Goal: Information Seeking & Learning: Find specific page/section

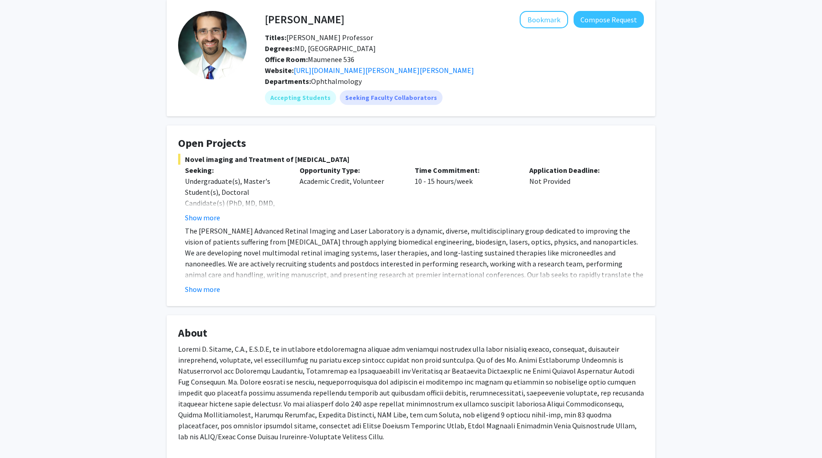
scroll to position [39, 0]
click at [199, 219] on button "Show more" at bounding box center [202, 218] width 35 height 11
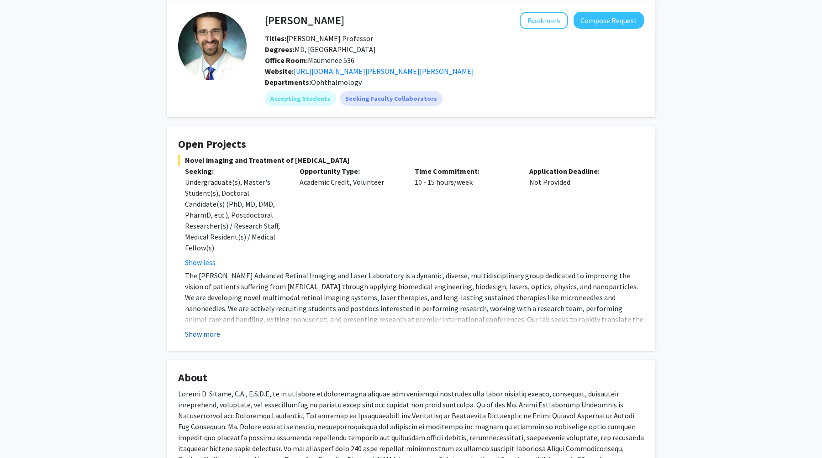
click at [201, 336] on button "Show more" at bounding box center [202, 334] width 35 height 11
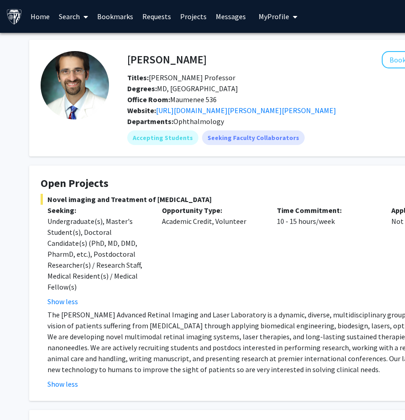
scroll to position [2, 0]
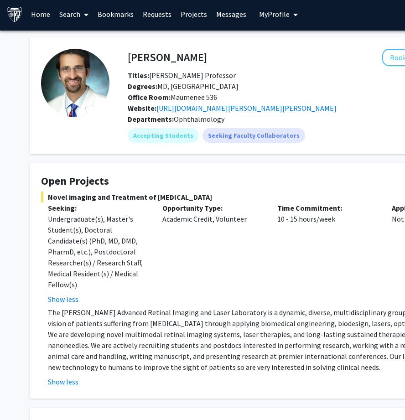
click at [70, 16] on link "Search" at bounding box center [74, 14] width 38 height 32
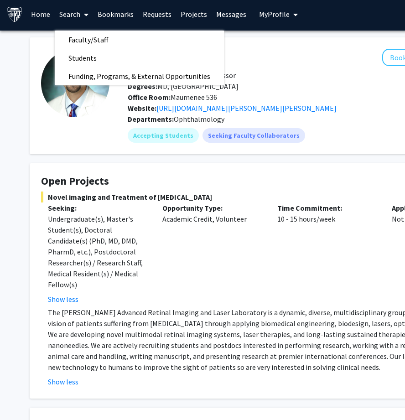
click at [49, 22] on link "Home" at bounding box center [40, 14] width 28 height 32
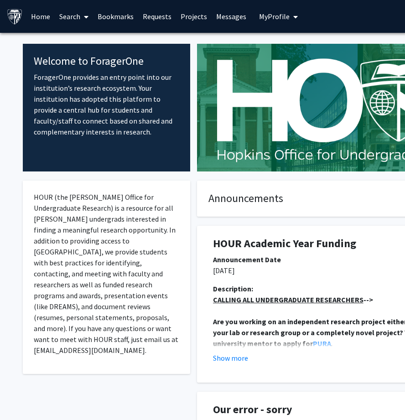
click at [70, 11] on link "Search" at bounding box center [74, 16] width 38 height 32
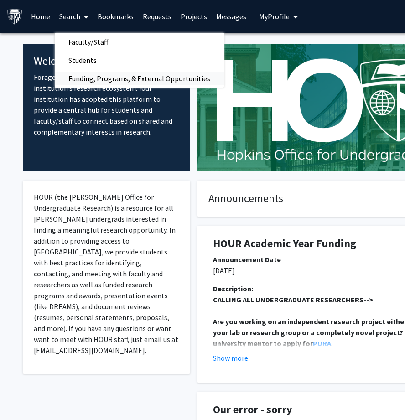
click at [95, 78] on span "Funding, Programs, & External Opportunities" at bounding box center [139, 78] width 169 height 18
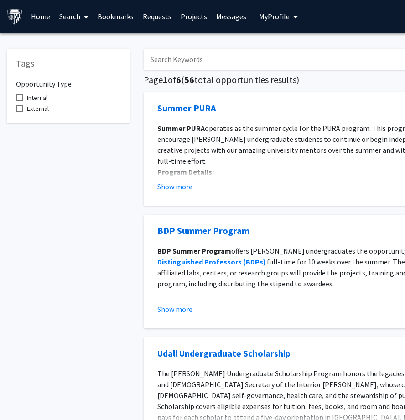
click at [198, 16] on link "Projects" at bounding box center [194, 16] width 36 height 32
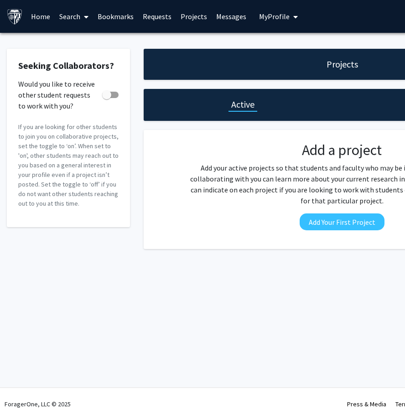
click at [223, 20] on link "Messages" at bounding box center [231, 16] width 39 height 32
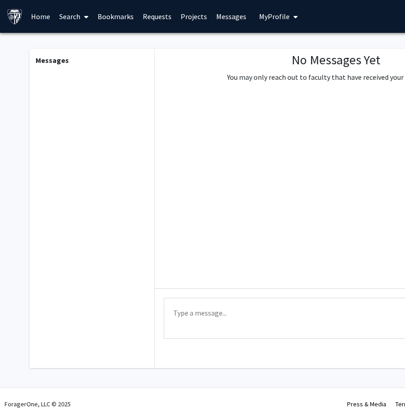
click at [278, 17] on span "My Profile" at bounding box center [274, 16] width 31 height 9
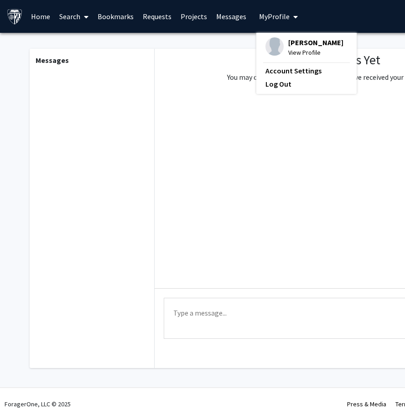
click at [109, 16] on link "Bookmarks" at bounding box center [115, 16] width 45 height 32
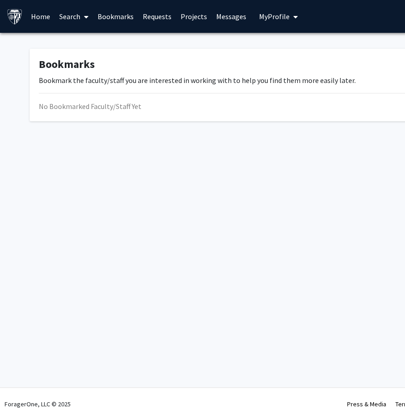
click at [67, 16] on link "Search" at bounding box center [74, 16] width 38 height 32
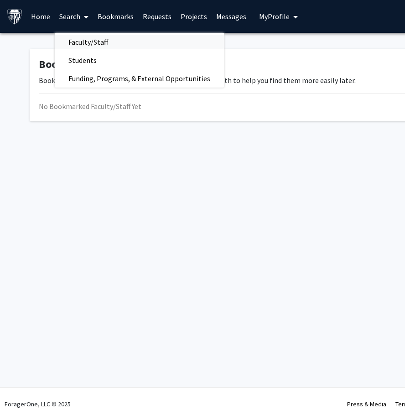
click at [88, 44] on span "Faculty/Staff" at bounding box center [88, 42] width 67 height 18
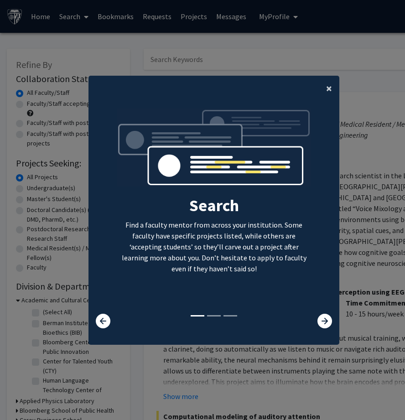
click at [329, 92] on span "×" at bounding box center [329, 88] width 6 height 14
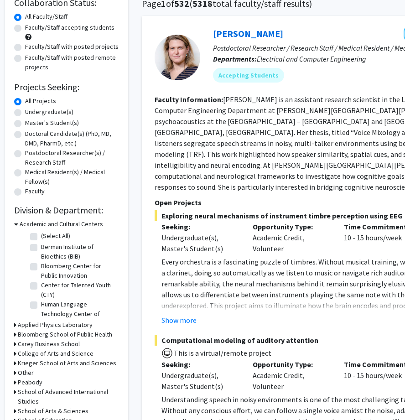
scroll to position [90, 2]
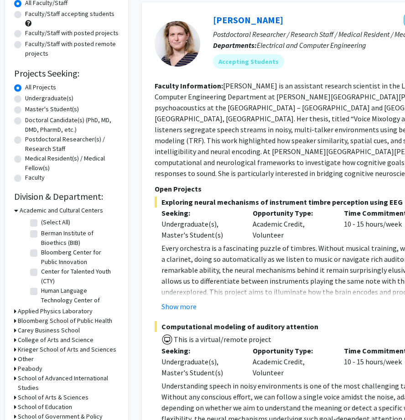
click at [70, 237] on label "Berman Institute of Bioethics (BIB)" at bounding box center [79, 238] width 76 height 19
click at [47, 235] on input "Berman Institute of Bioethics (BIB)" at bounding box center [44, 232] width 6 height 6
checkbox input "true"
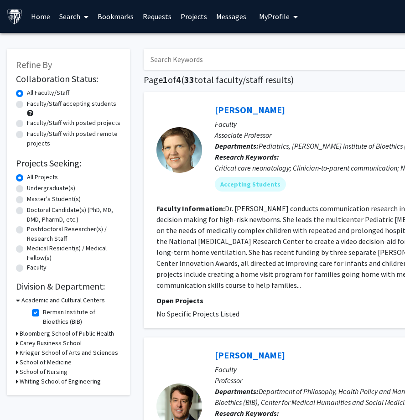
click at [41, 311] on fg-checkbox "Berman Institute of Bioethics (BIB) Berman Institute of Bioethics (BIB)" at bounding box center [75, 317] width 87 height 19
click at [32, 300] on h3 "Academic and Cultural Centers" at bounding box center [63, 301] width 84 height 10
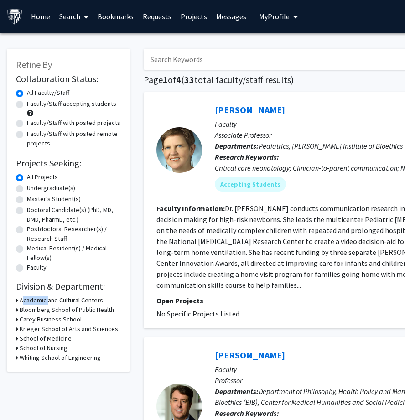
click at [32, 300] on h3 "Academic and Cultural Centers" at bounding box center [62, 301] width 84 height 10
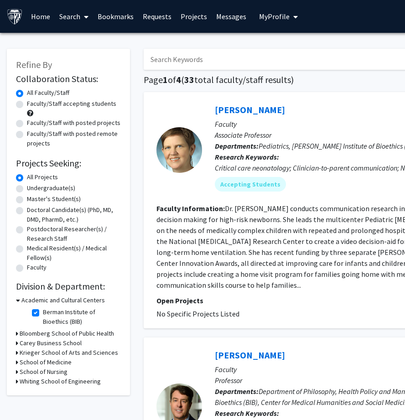
click at [43, 315] on label "Berman Institute of Bioethics (BIB)" at bounding box center [81, 317] width 76 height 19
click at [43, 314] on input "Berman Institute of Bioethics (BIB)" at bounding box center [46, 311] width 6 height 6
checkbox input "false"
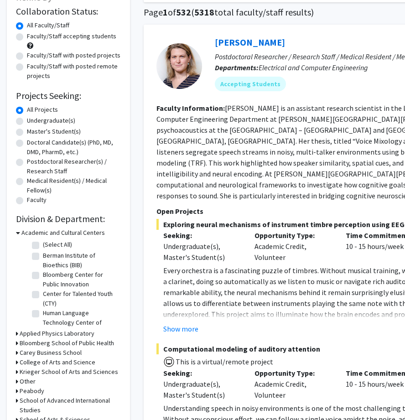
scroll to position [21, 0]
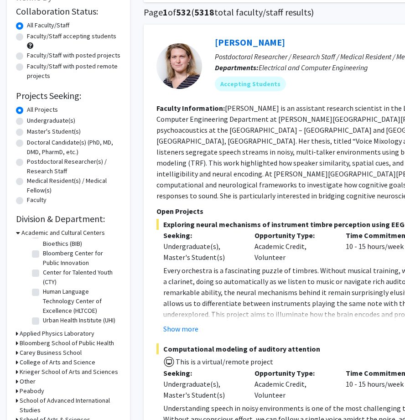
click at [68, 333] on h3 "Applied Physics Laboratory" at bounding box center [57, 334] width 75 height 10
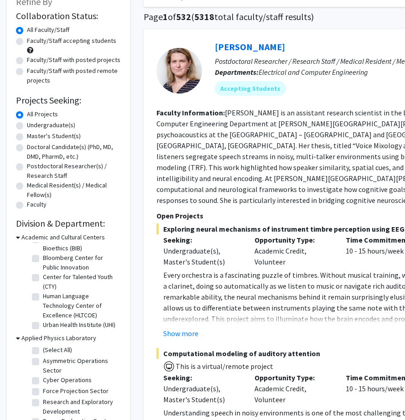
scroll to position [0, 0]
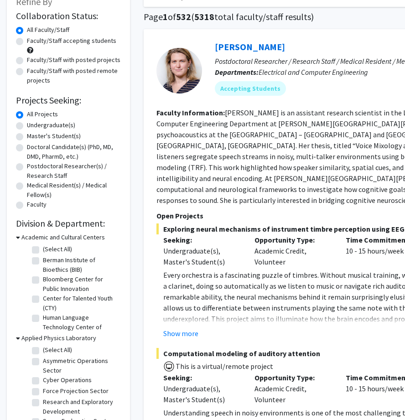
click at [43, 264] on label "Berman Institute of Bioethics (BIB)" at bounding box center [81, 265] width 76 height 19
click at [43, 262] on input "Berman Institute of Bioethics (BIB)" at bounding box center [46, 259] width 6 height 6
checkbox input "true"
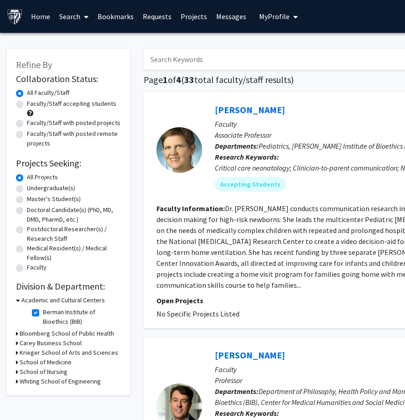
click at [50, 326] on label "Berman Institute of Bioethics (BIB)" at bounding box center [81, 317] width 76 height 19
click at [49, 314] on input "Berman Institute of Bioethics (BIB)" at bounding box center [46, 311] width 6 height 6
checkbox input "false"
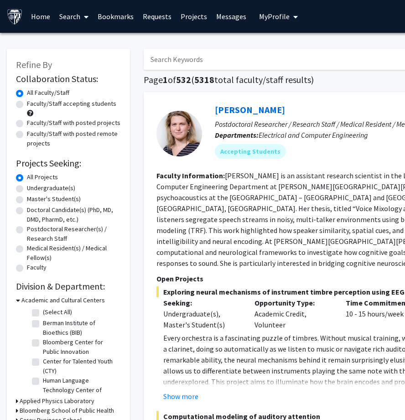
click at [43, 346] on label "Bloomberg Center for Public Innovation" at bounding box center [81, 347] width 76 height 19
click at [43, 344] on input "Bloomberg Center for Public Innovation" at bounding box center [46, 341] width 6 height 6
checkbox input "true"
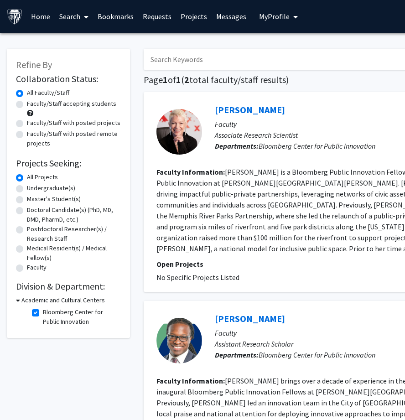
click at [47, 305] on h3 "Academic and Cultural Centers" at bounding box center [63, 301] width 84 height 10
click at [34, 301] on h3 "Academic and Cultural Centers" at bounding box center [62, 301] width 84 height 10
click at [43, 315] on label "Bloomberg Center for Public Innovation" at bounding box center [81, 317] width 76 height 19
click at [43, 314] on input "Bloomberg Center for Public Innovation" at bounding box center [46, 311] width 6 height 6
checkbox input "false"
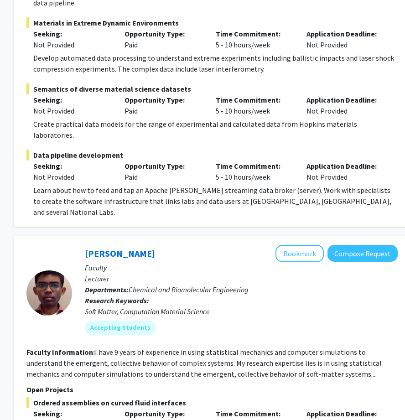
scroll to position [2366, 130]
